Goal: Check status: Check status

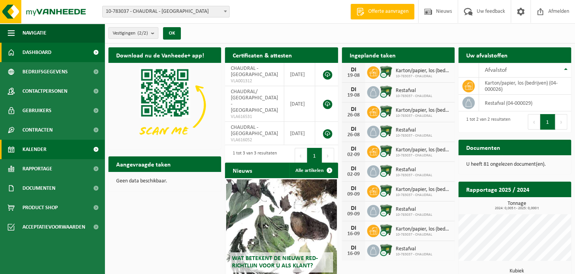
click at [36, 149] on span "Kalender" at bounding box center [34, 148] width 24 height 19
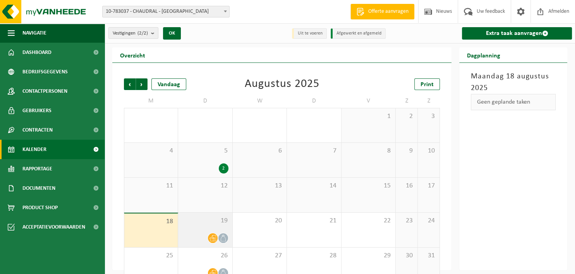
click at [201, 222] on span "19" at bounding box center [205, 220] width 46 height 9
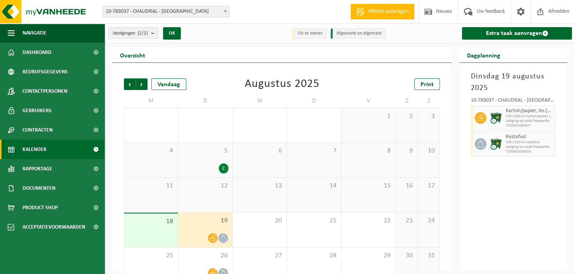
click at [496, 117] on img at bounding box center [497, 118] width 12 height 12
click at [542, 117] on span "WB-1100-CU karton/papier, los (bedrijven)" at bounding box center [530, 116] width 48 height 5
click at [473, 110] on div at bounding box center [479, 117] width 17 height 25
click at [504, 141] on div "Restafval WB-1100-CU restafval Lediging op vaste frequentie T250001674024" at bounding box center [530, 143] width 52 height 25
click at [509, 117] on span "WB-1100-CU karton/papier, los (bedrijven)" at bounding box center [530, 116] width 48 height 5
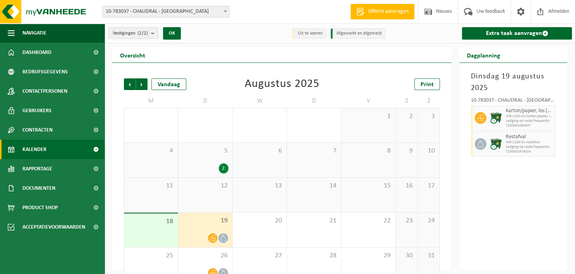
scroll to position [16, 0]
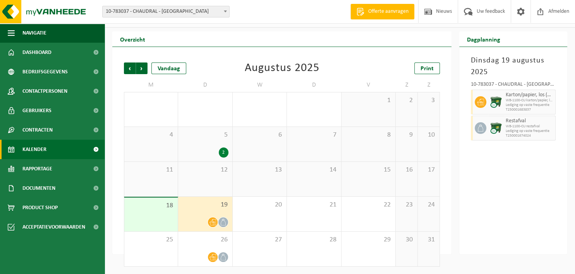
click at [215, 208] on div "19" at bounding box center [205, 213] width 54 height 34
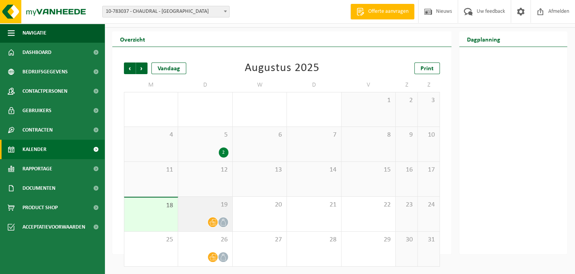
click at [213, 209] on div "19" at bounding box center [205, 213] width 54 height 34
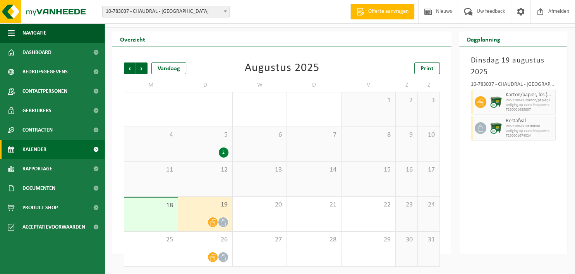
click at [543, 97] on span "Karton/papier, los (bedrijven)" at bounding box center [530, 95] width 48 height 6
click at [544, 92] on span "Karton/papier, los (bedrijven)" at bounding box center [530, 95] width 48 height 6
click at [532, 107] on span "T250001683837" at bounding box center [530, 109] width 48 height 5
click at [520, 127] on span "WB-1100-CU restafval" at bounding box center [530, 126] width 48 height 5
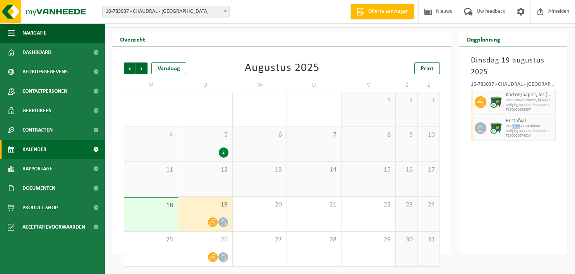
click at [482, 100] on icon at bounding box center [480, 102] width 7 height 7
click at [476, 127] on span at bounding box center [481, 128] width 12 height 12
click at [486, 100] on span at bounding box center [481, 102] width 12 height 12
click at [511, 97] on span "Karton/papier, los (bedrijven)" at bounding box center [530, 95] width 48 height 6
